Goal: Browse casually

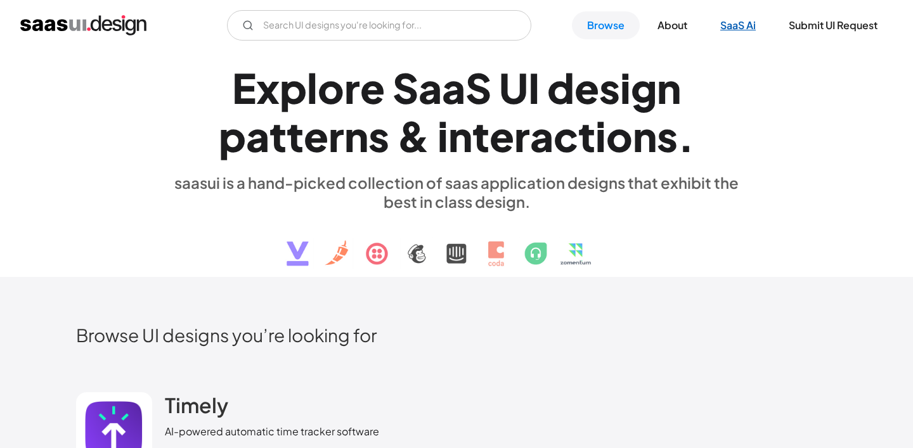
click at [737, 27] on link "SaaS Ai" at bounding box center [738, 25] width 66 height 28
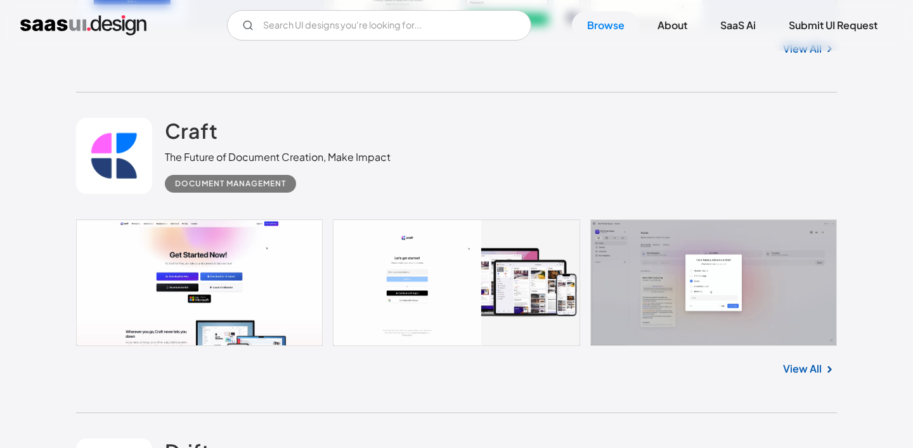
scroll to position [610, 0]
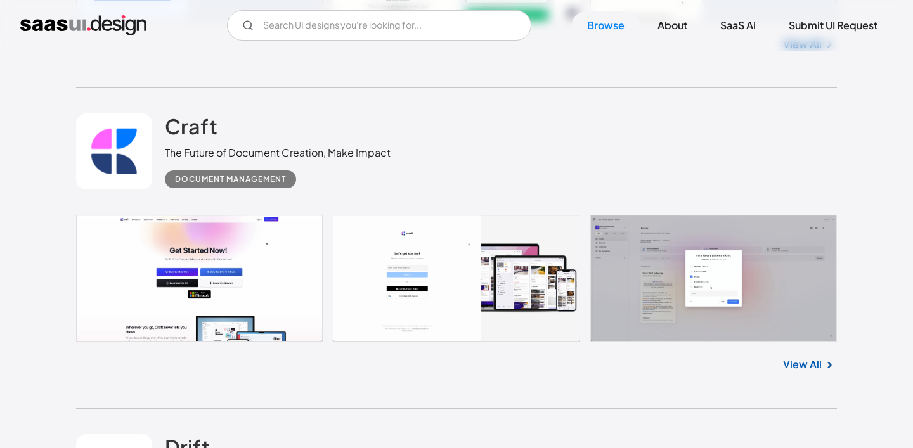
click at [676, 259] on link at bounding box center [456, 278] width 761 height 126
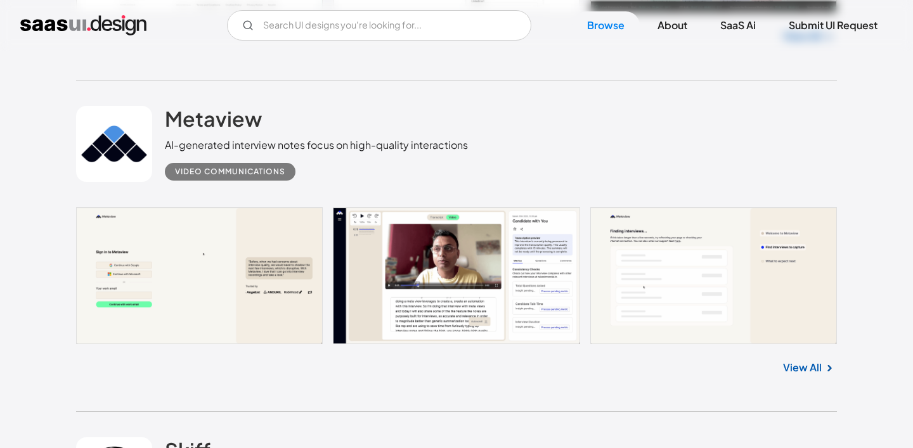
scroll to position [1949, 0]
click at [810, 377] on div "View All" at bounding box center [456, 365] width 761 height 42
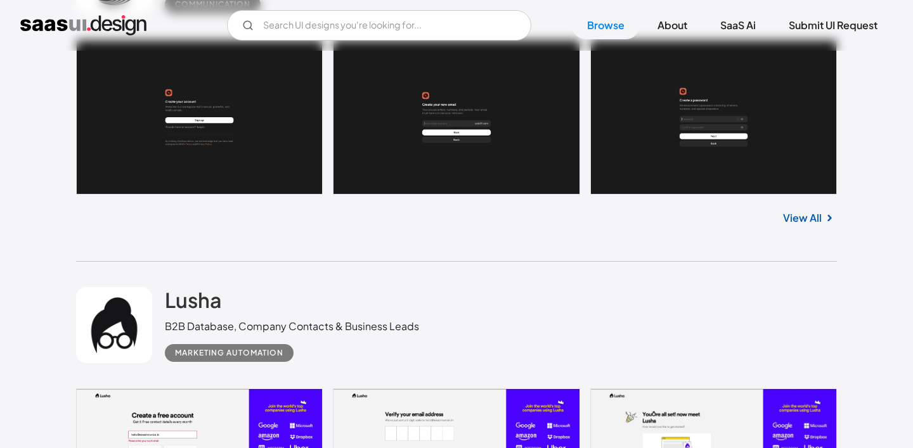
scroll to position [2631, 0]
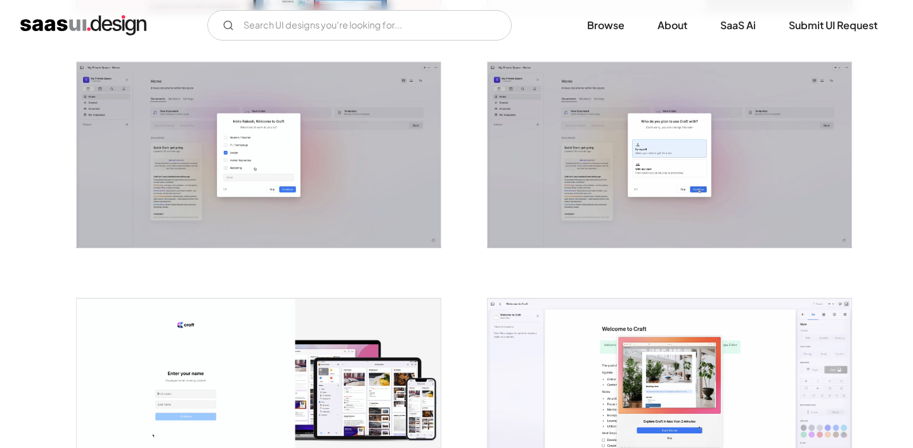
scroll to position [478, 0]
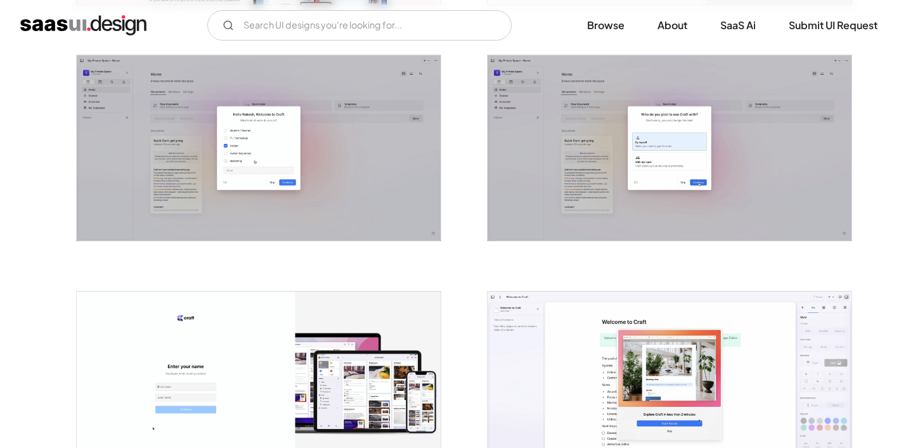
click at [675, 185] on img "open lightbox" at bounding box center [670, 147] width 364 height 185
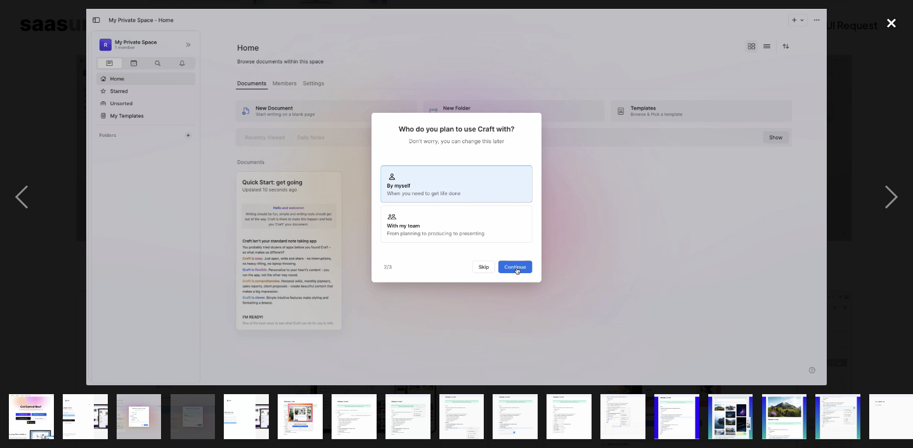
click at [890, 21] on div "close lightbox" at bounding box center [891, 23] width 43 height 28
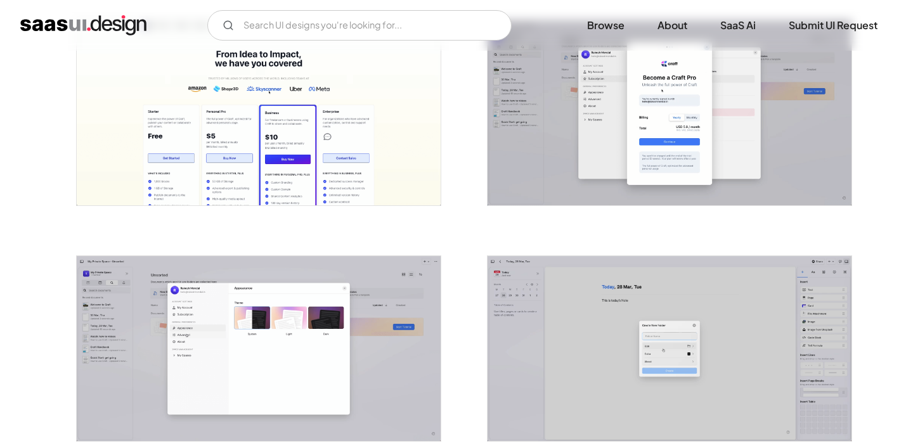
scroll to position [2636, 0]
click at [646, 138] on img "open lightbox" at bounding box center [670, 113] width 364 height 185
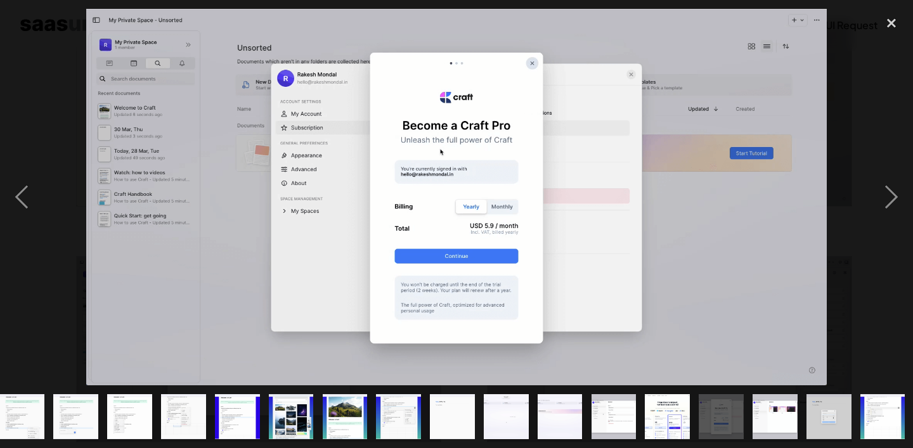
scroll to position [0, 440]
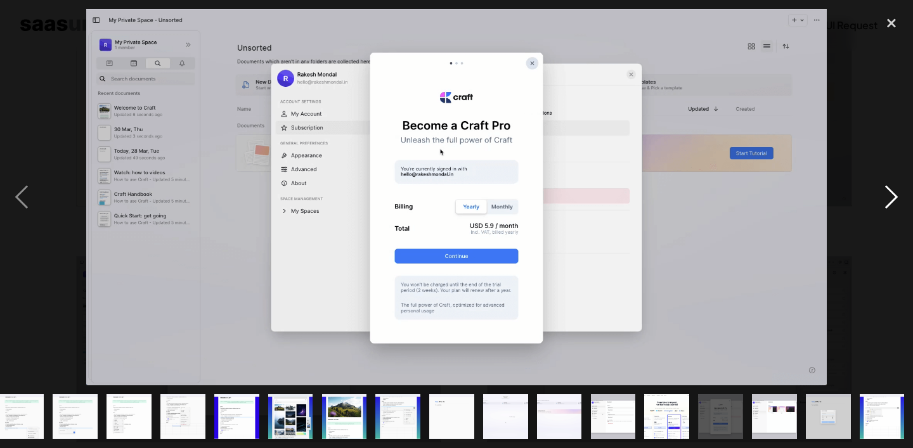
click at [888, 249] on div "next image" at bounding box center [891, 197] width 43 height 377
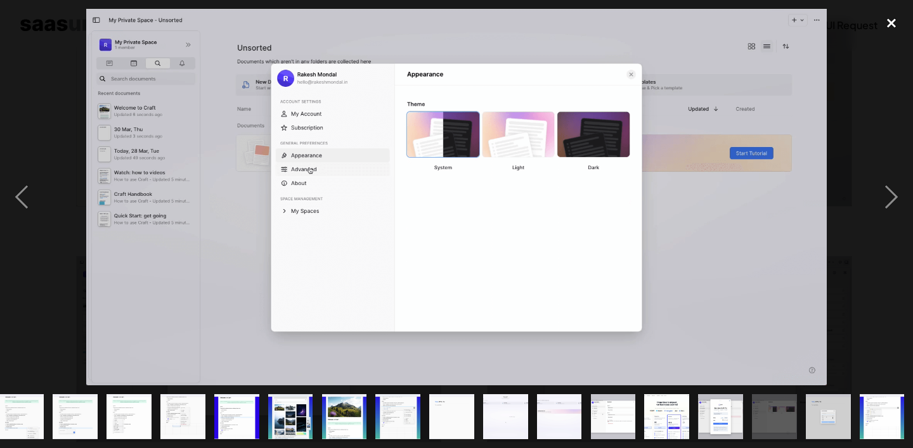
click at [889, 19] on div "close lightbox" at bounding box center [891, 23] width 43 height 28
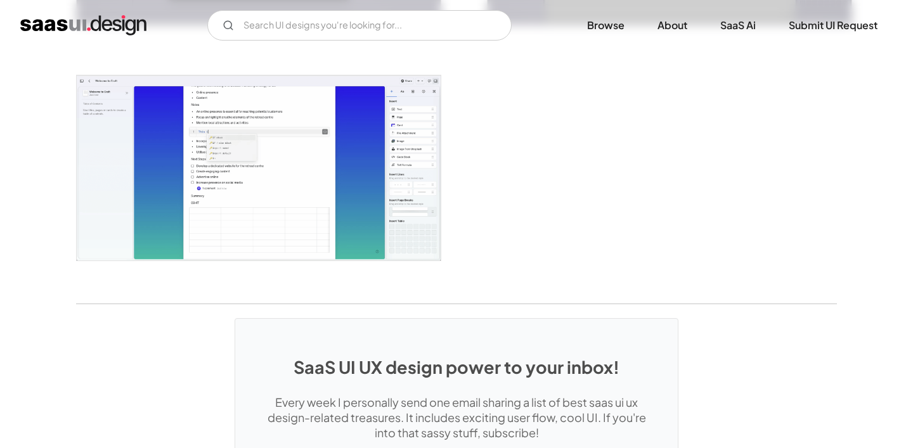
scroll to position [3326, 0]
